Goal: Check status: Check status

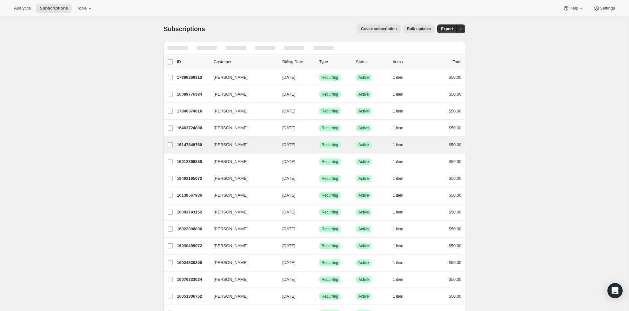
scroll to position [17, 0]
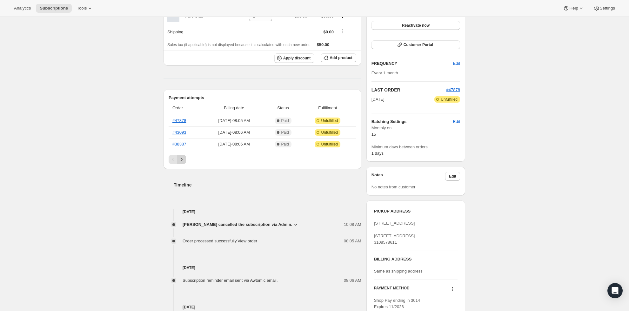
click at [183, 159] on icon "Next" at bounding box center [181, 159] width 6 height 6
click at [172, 160] on icon "Previous" at bounding box center [173, 159] width 6 height 6
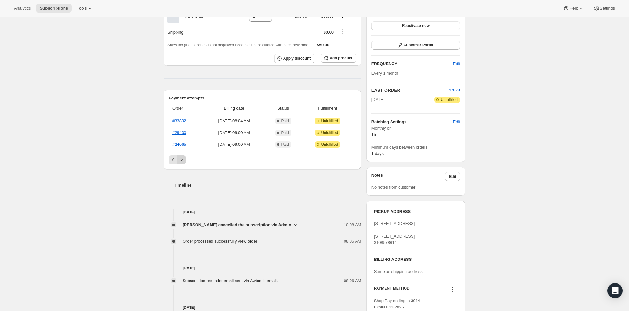
scroll to position [81, 0]
click at [185, 144] on link "#24065" at bounding box center [179, 144] width 14 height 5
click at [173, 162] on icon "Previous" at bounding box center [173, 160] width 6 height 6
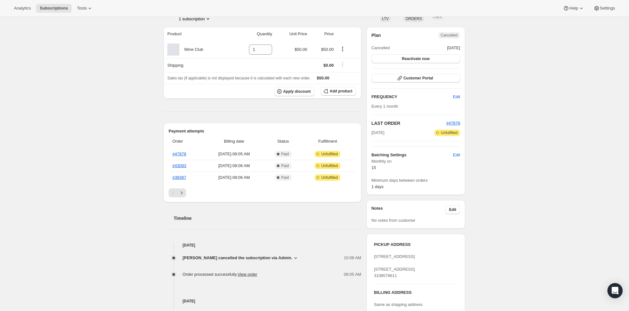
scroll to position [55, 0]
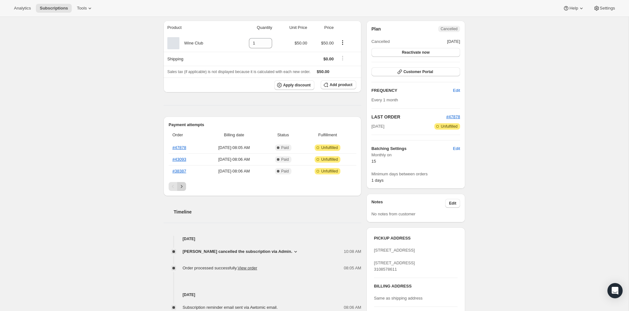
click at [182, 188] on icon "Next" at bounding box center [181, 186] width 6 height 6
click at [179, 160] on link "#29400" at bounding box center [179, 159] width 14 height 5
click at [184, 147] on link "#33892" at bounding box center [179, 147] width 14 height 5
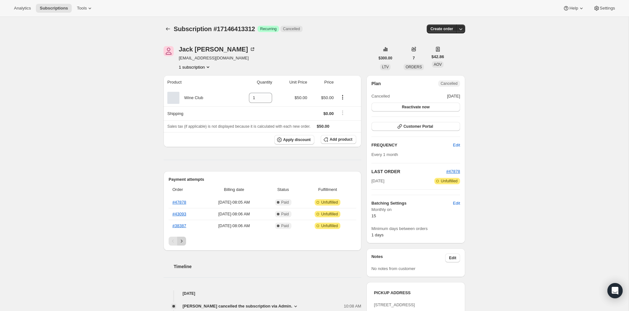
click at [182, 239] on icon "Next" at bounding box center [181, 241] width 6 height 6
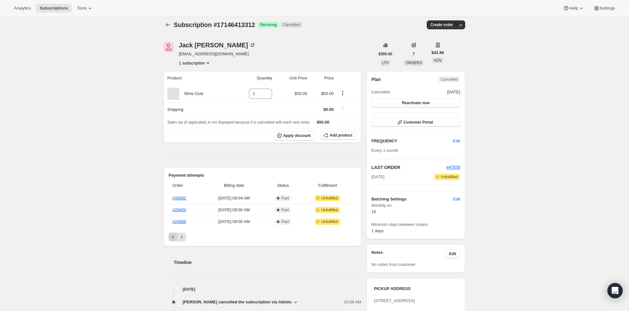
click at [172, 241] on div "Payment attempts Order Billing date Status Fulfillment #33892 Jun 15, 2025 · 08…" at bounding box center [262, 206] width 198 height 79
click at [186, 239] on div "Pagination" at bounding box center [263, 237] width 188 height 9
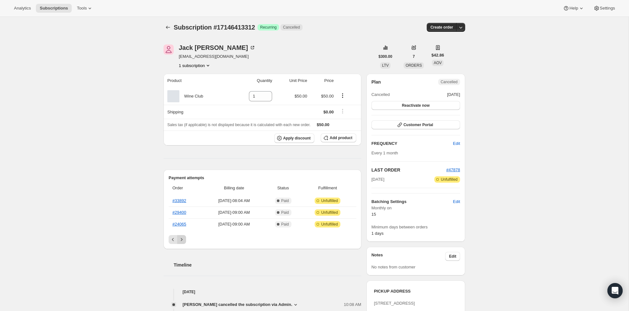
click at [183, 239] on icon "Next" at bounding box center [181, 239] width 6 height 6
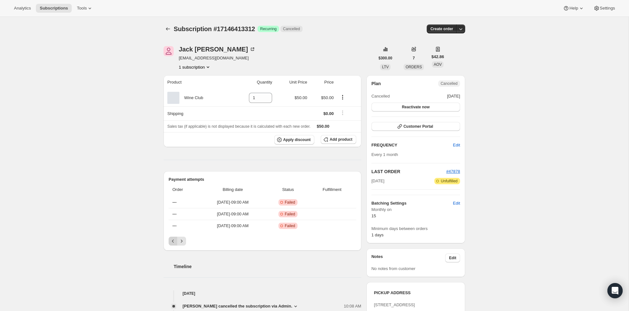
click at [175, 243] on icon "Previous" at bounding box center [173, 241] width 6 height 6
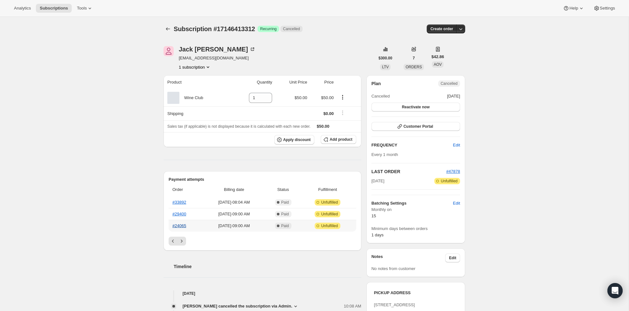
click at [183, 227] on link "#24065" at bounding box center [179, 225] width 14 height 5
click at [183, 238] on icon "Next" at bounding box center [181, 241] width 6 height 6
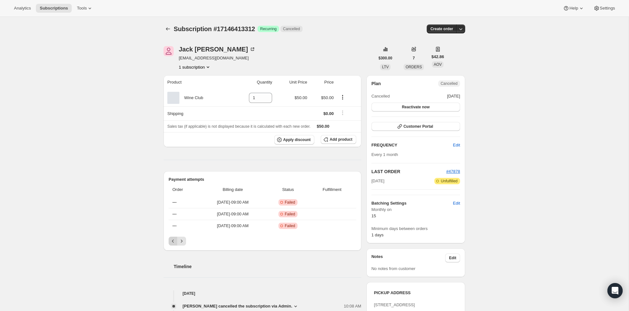
click at [173, 239] on icon "Previous" at bounding box center [173, 241] width 6 height 6
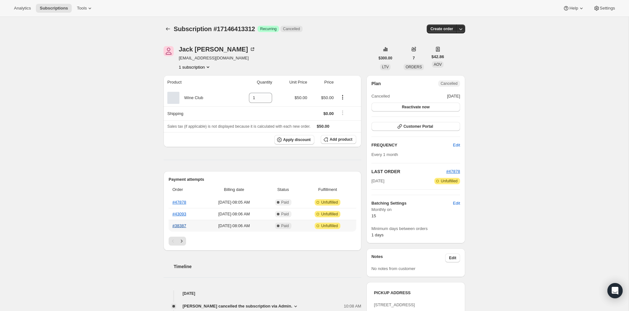
click at [178, 226] on link "#38387" at bounding box center [179, 225] width 14 height 5
click at [180, 226] on link "#38387" at bounding box center [179, 225] width 14 height 5
click at [183, 215] on link "#43093" at bounding box center [179, 213] width 14 height 5
click at [183, 202] on link "#47878" at bounding box center [179, 202] width 14 height 5
